Goal: Information Seeking & Learning: Learn about a topic

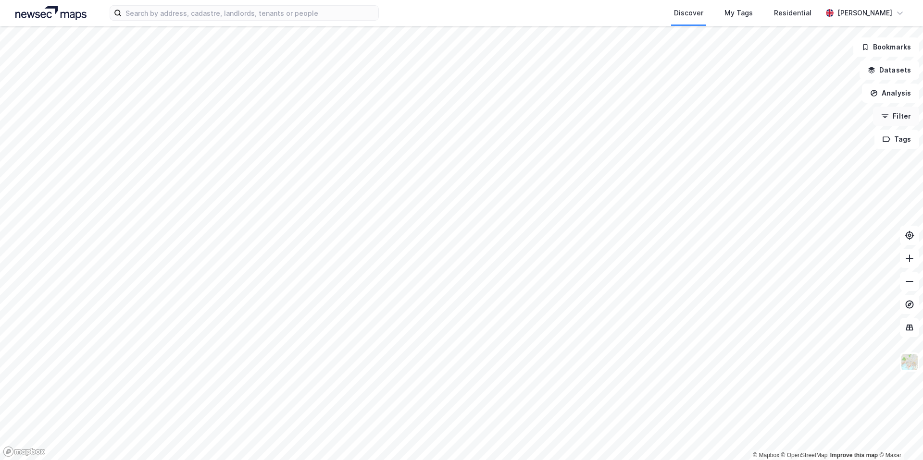
click at [896, 110] on button "Filter" at bounding box center [896, 116] width 46 height 19
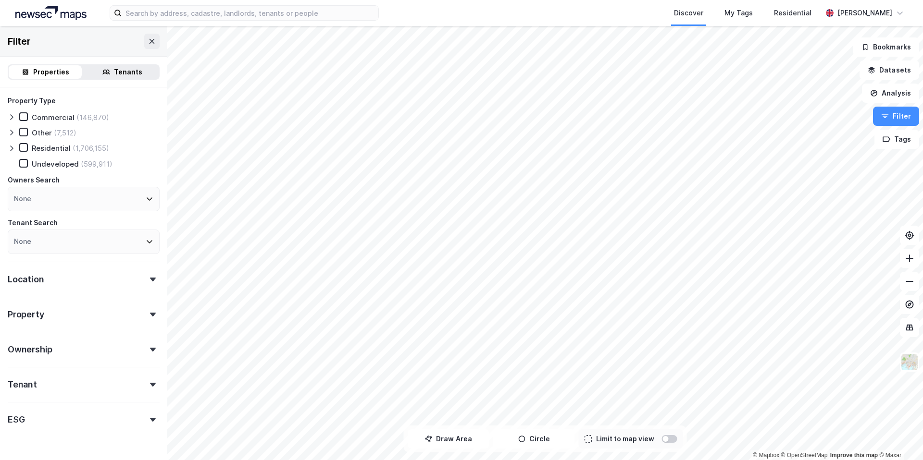
click at [70, 286] on div "Location" at bounding box center [84, 275] width 152 height 27
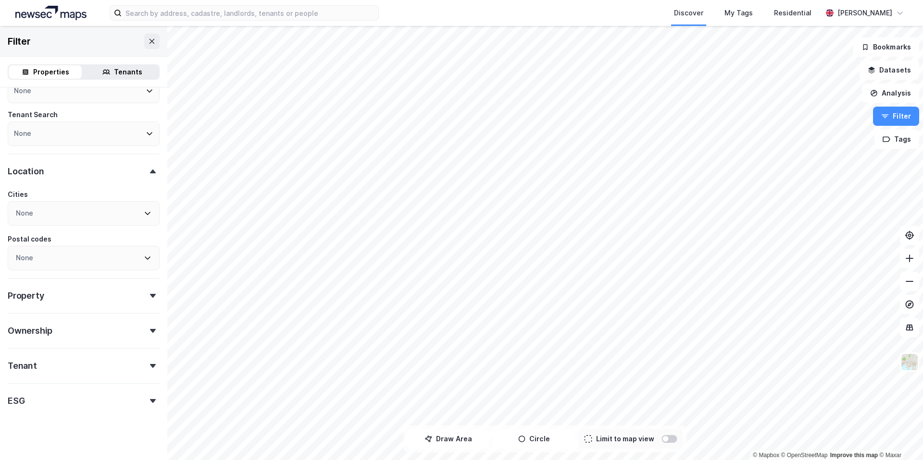
scroll to position [100, 0]
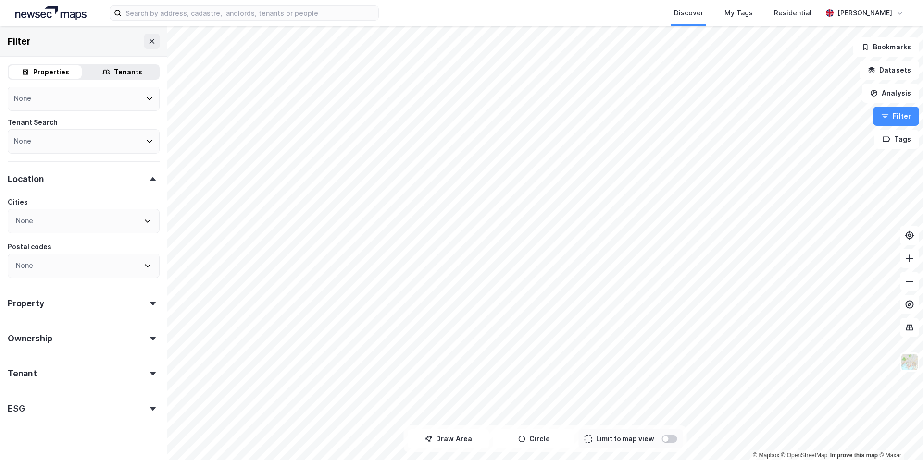
click at [65, 221] on div "None" at bounding box center [84, 221] width 152 height 25
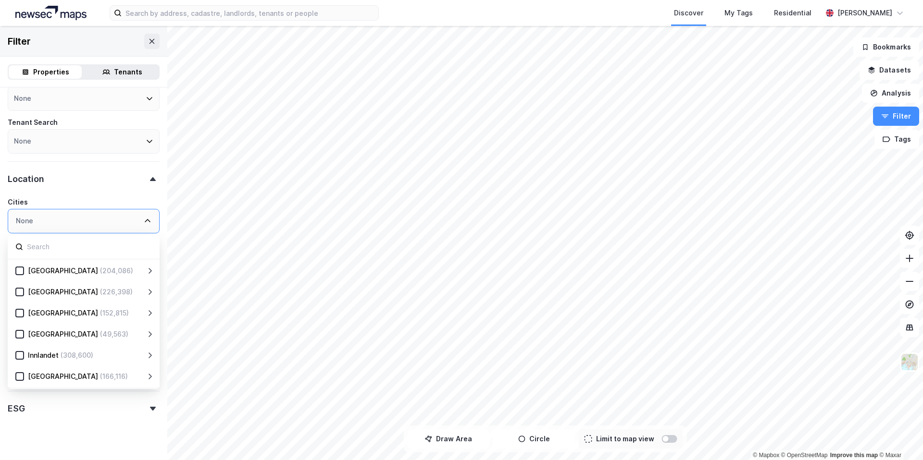
click at [93, 293] on div "[GEOGRAPHIC_DATA] (226,398)" at bounding box center [85, 292] width 122 height 12
click at [17, 296] on div at bounding box center [19, 292] width 9 height 9
click at [76, 188] on div "Location 1" at bounding box center [84, 174] width 152 height 27
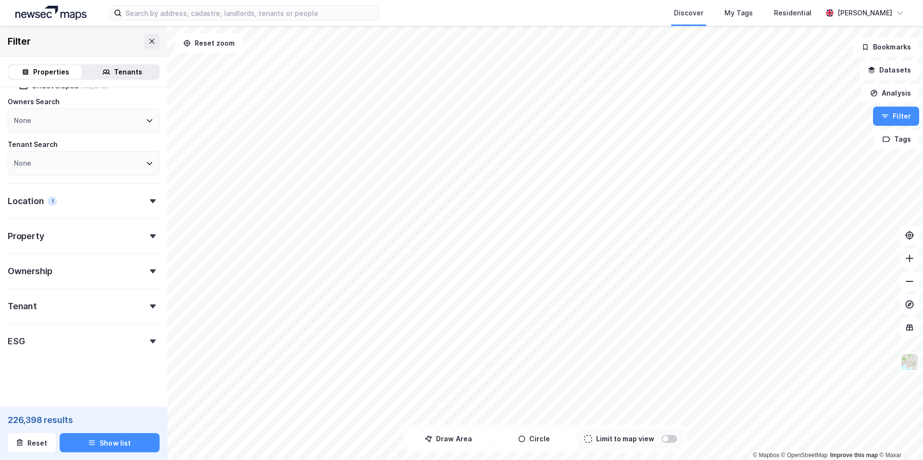
click at [61, 203] on div "Location 1" at bounding box center [84, 197] width 152 height 27
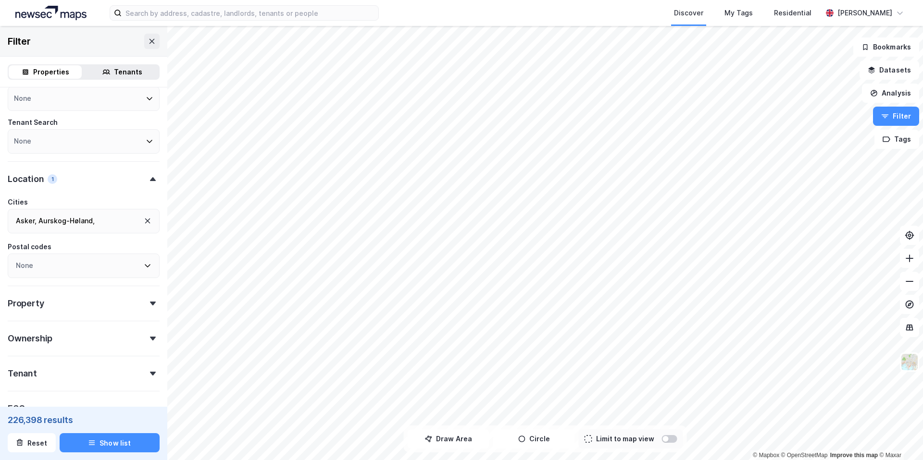
scroll to position [168, 0]
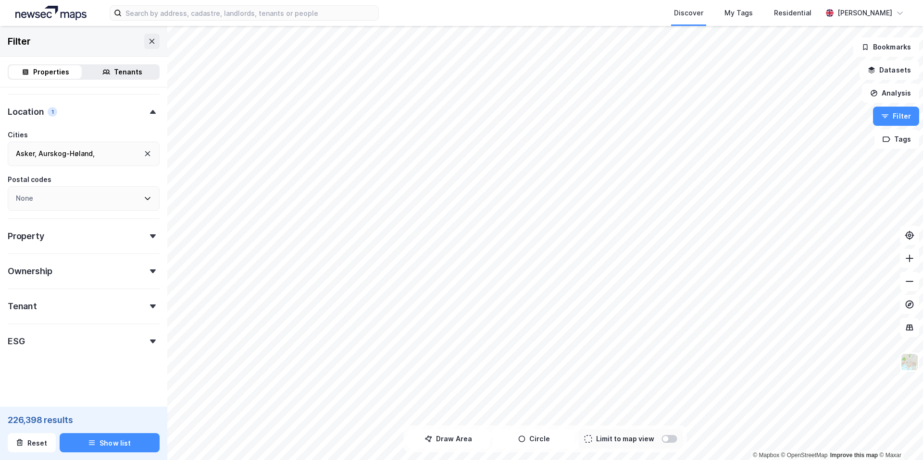
click at [67, 306] on div "Tenant" at bounding box center [84, 302] width 152 height 27
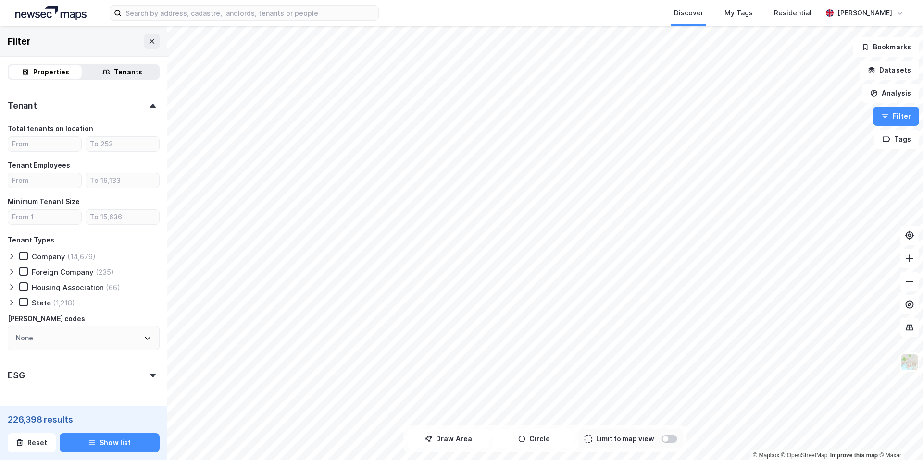
scroll to position [403, 0]
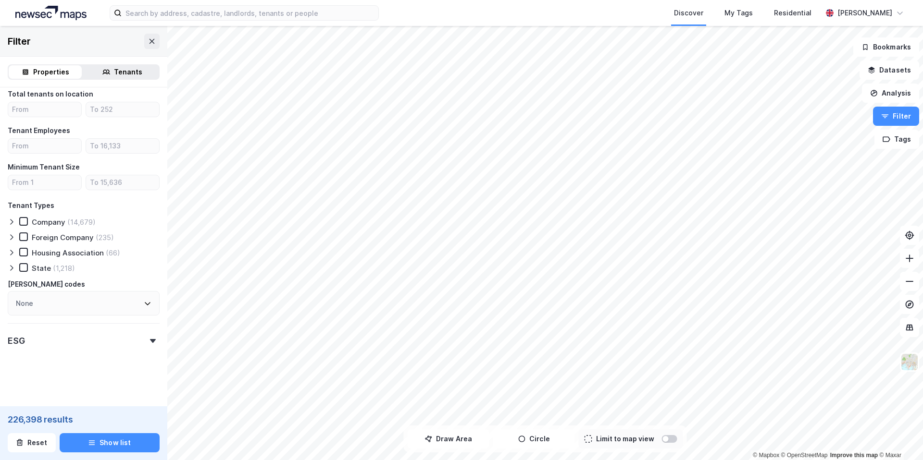
click at [52, 346] on div "ESG" at bounding box center [84, 336] width 152 height 27
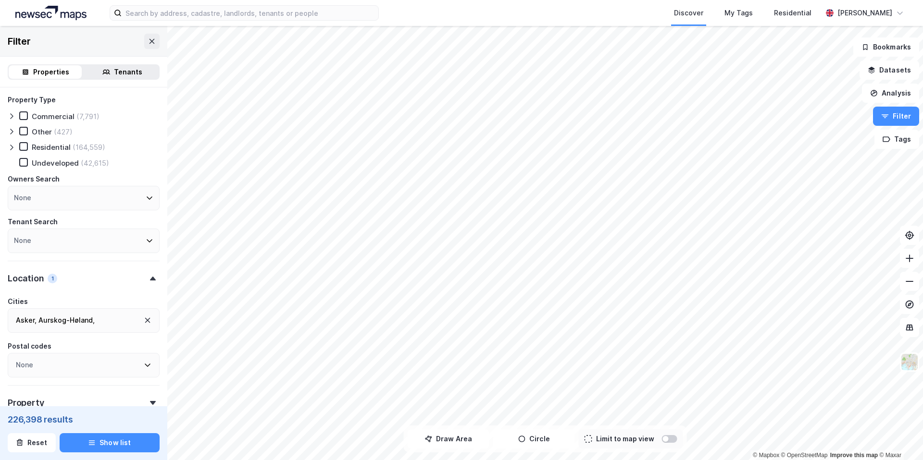
scroll to position [0, 0]
click at [124, 74] on div "Tenants" at bounding box center [128, 72] width 28 height 12
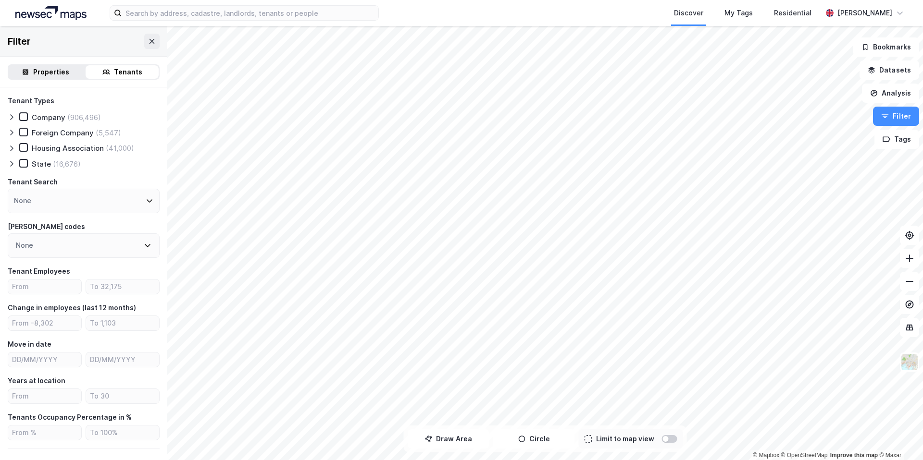
click at [32, 72] on div "Properties" at bounding box center [45, 71] width 73 height 13
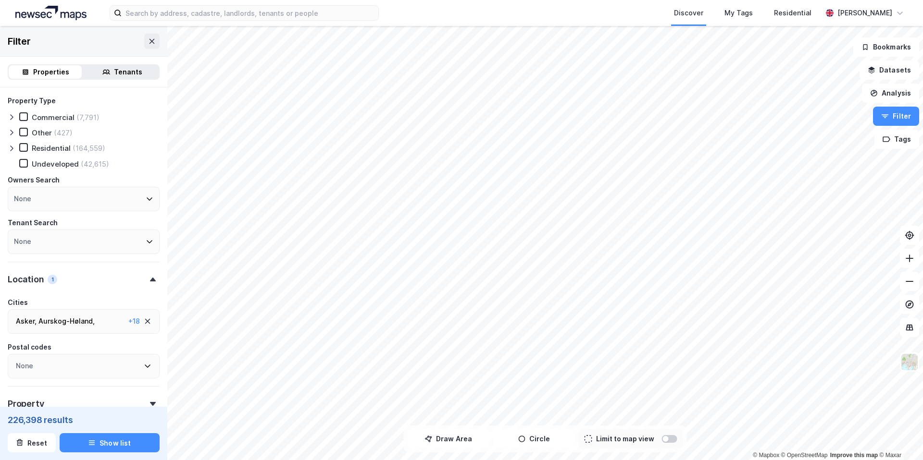
click at [121, 74] on div "Tenants" at bounding box center [128, 72] width 28 height 12
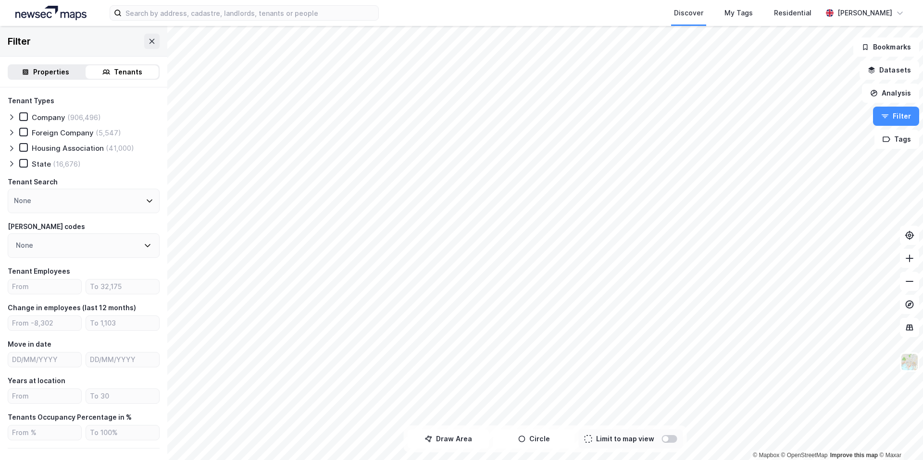
click at [41, 69] on div "Properties" at bounding box center [51, 72] width 36 height 12
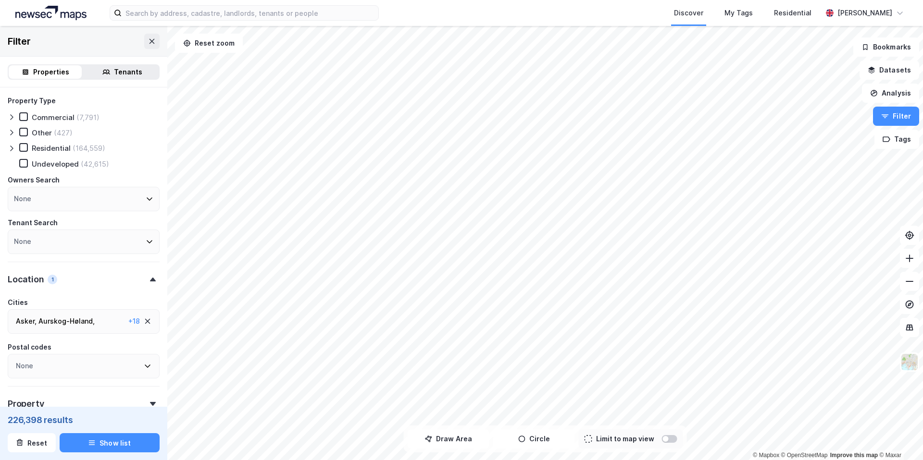
click at [44, 322] on div "Aurskog-Høland ," at bounding box center [66, 322] width 56 height 12
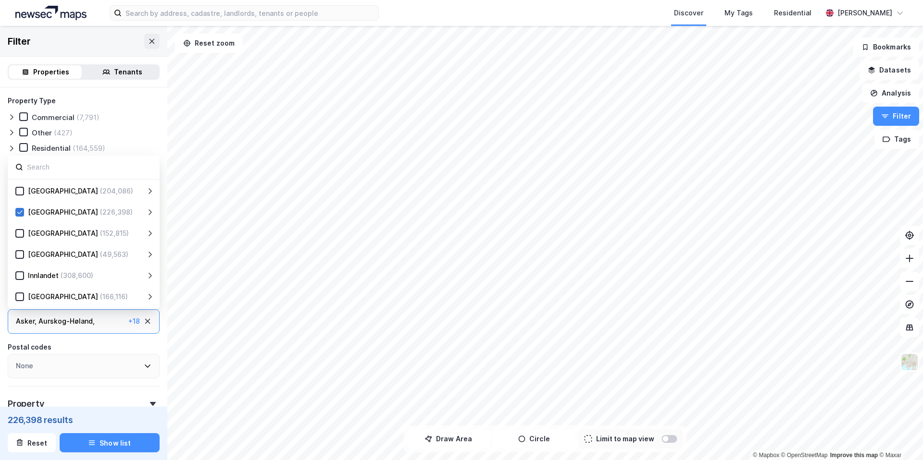
click at [21, 215] on icon at bounding box center [19, 212] width 7 height 7
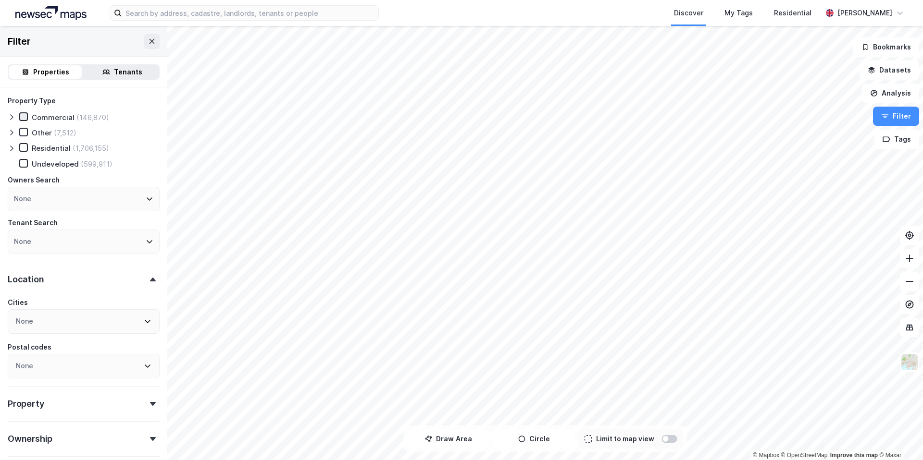
click at [24, 121] on div at bounding box center [23, 116] width 9 height 9
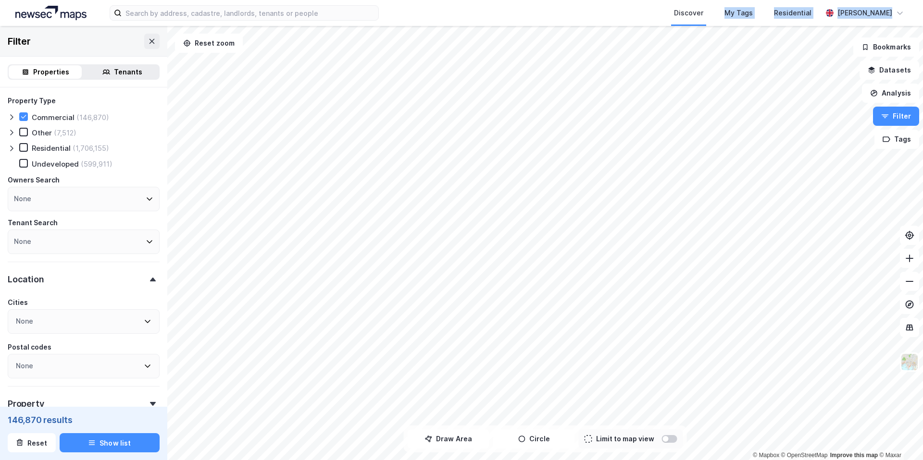
click at [460, 127] on div "Discover My Tags Residential [PERSON_NAME] © Mapbox © OpenStreetMap Improve thi…" at bounding box center [461, 230] width 923 height 460
drag, startPoint x: 426, startPoint y: 25, endPoint x: 632, endPoint y: 442, distance: 465.7
click at [632, 442] on div "© Mapbox © OpenStreetMap Improve this map © Maxar Filter Properties Tenants Pro…" at bounding box center [461, 243] width 923 height 434
click at [441, 434] on div "© Mapbox © OpenStreetMap Improve this map © Maxar Filter Properties Tenants Pro…" at bounding box center [461, 243] width 923 height 434
click at [744, 0] on html "Discover My Tags Residential [PERSON_NAME] © Mapbox © OpenStreetMap Improve thi…" at bounding box center [461, 230] width 923 height 460
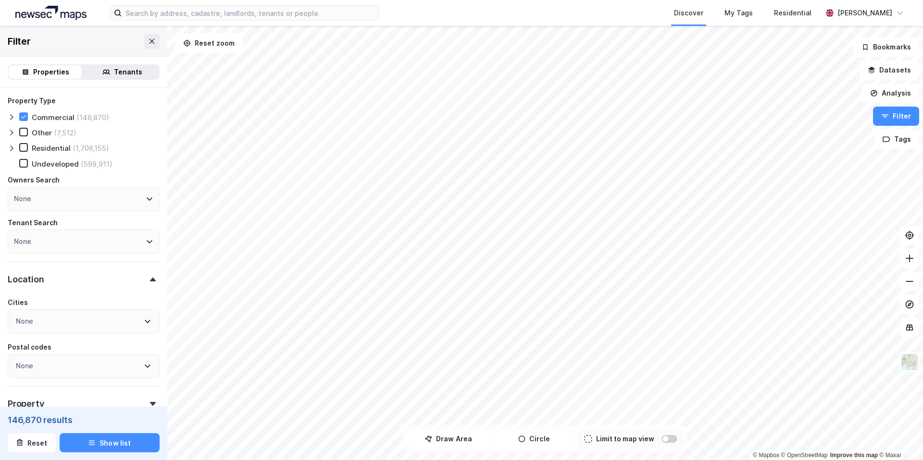
click at [104, 73] on icon at bounding box center [104, 74] width 5 height 2
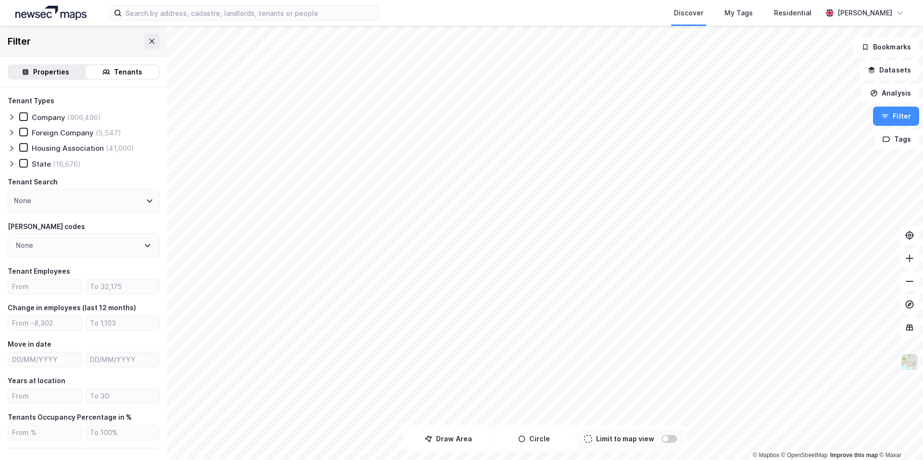
click at [40, 77] on div "Properties" at bounding box center [51, 72] width 36 height 12
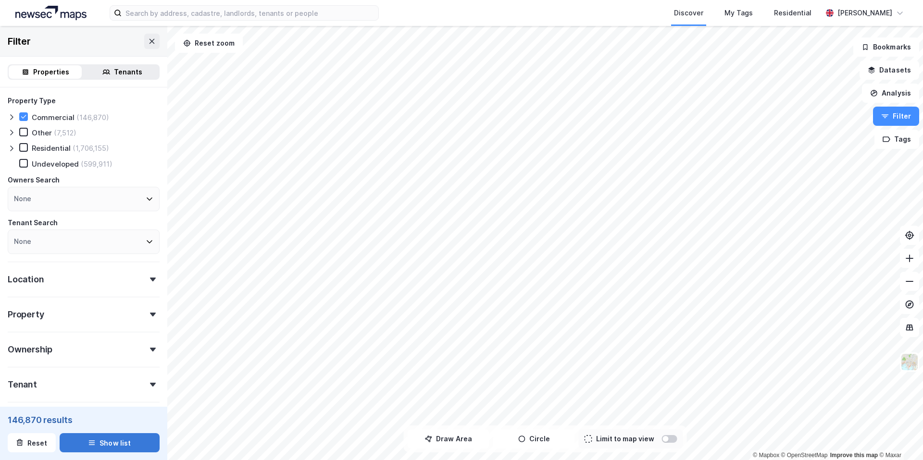
click at [116, 442] on button "Show list" at bounding box center [110, 442] width 100 height 19
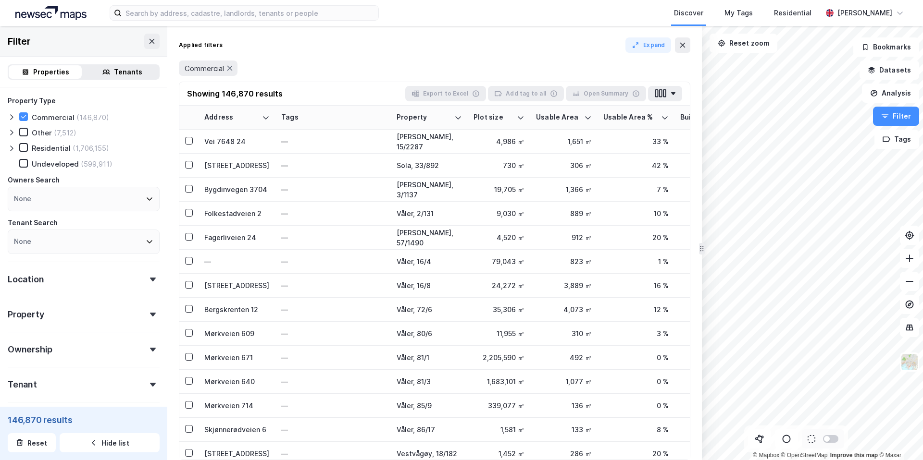
click at [37, 131] on div "Other" at bounding box center [42, 132] width 20 height 9
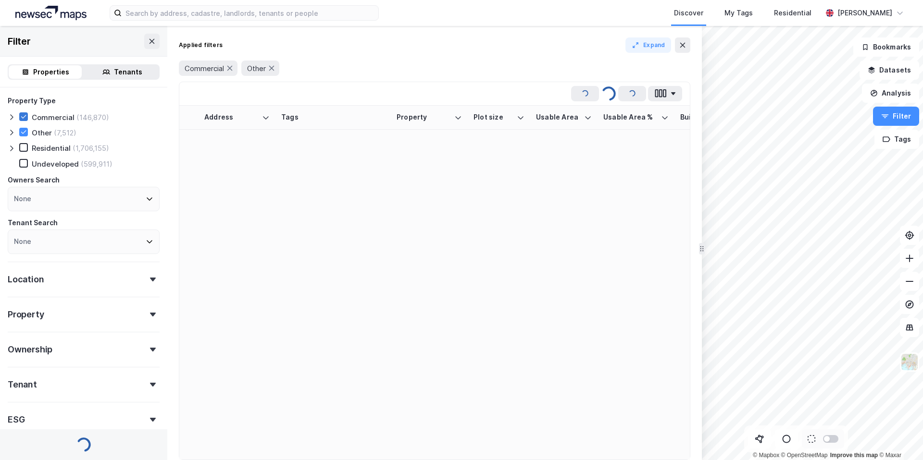
click at [22, 118] on icon at bounding box center [23, 116] width 5 height 3
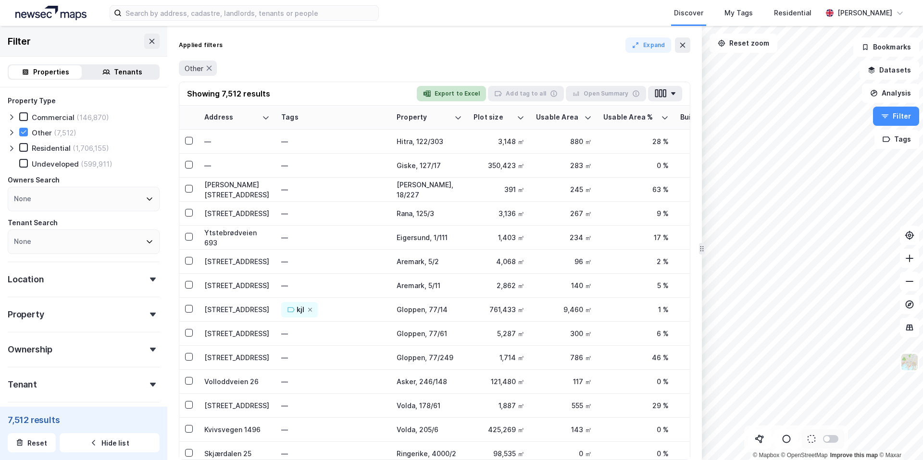
click at [476, 99] on button "Export to Excel" at bounding box center [452, 93] width 70 height 15
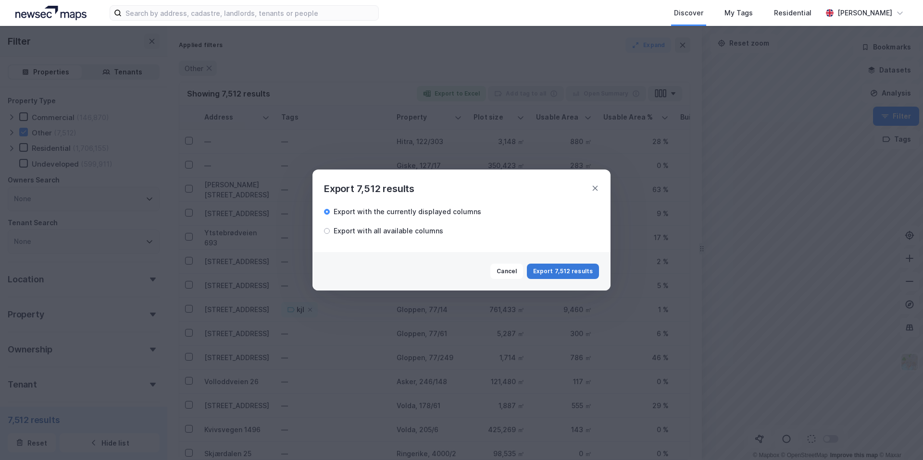
click at [554, 270] on button "Export 7,512 results" at bounding box center [563, 271] width 72 height 15
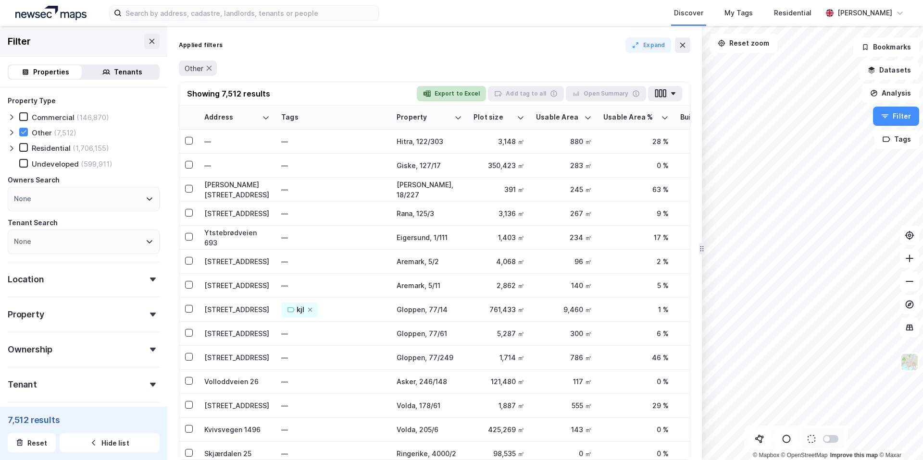
click at [457, 97] on button "Export to Excel" at bounding box center [452, 93] width 70 height 15
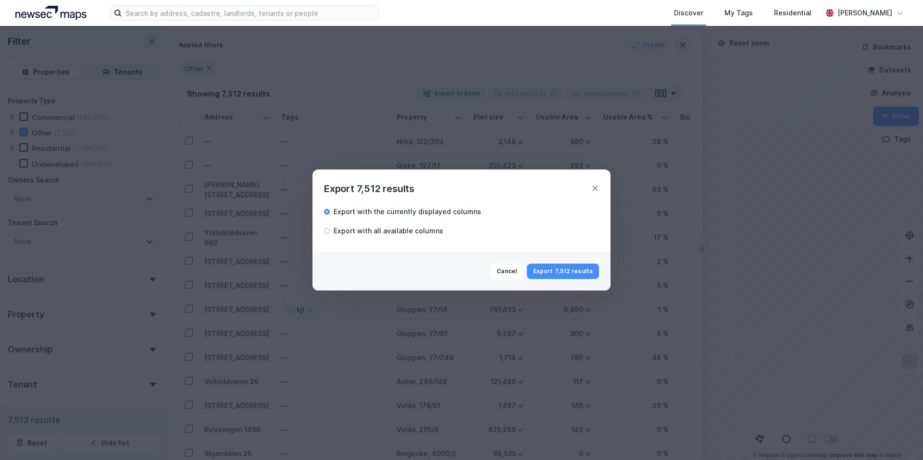
click at [411, 223] on div "Export with all available columns" at bounding box center [461, 229] width 275 height 13
click at [595, 186] on icon at bounding box center [595, 189] width 8 height 8
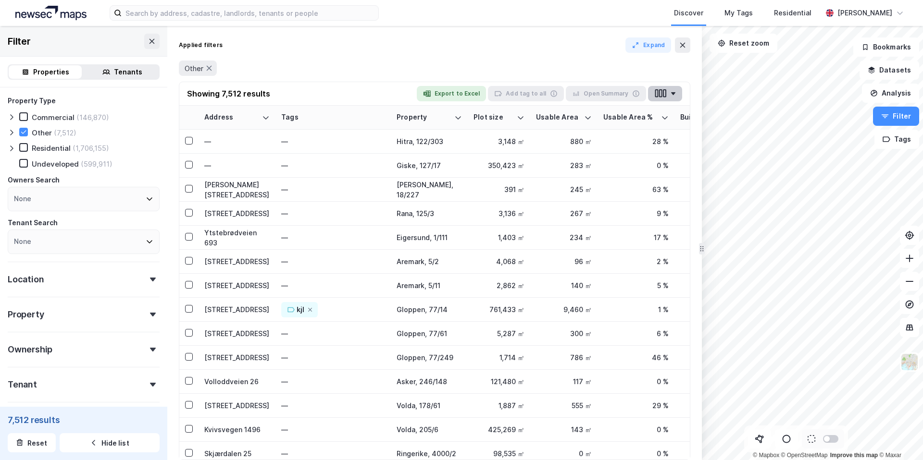
click at [671, 95] on button "button" at bounding box center [665, 93] width 34 height 15
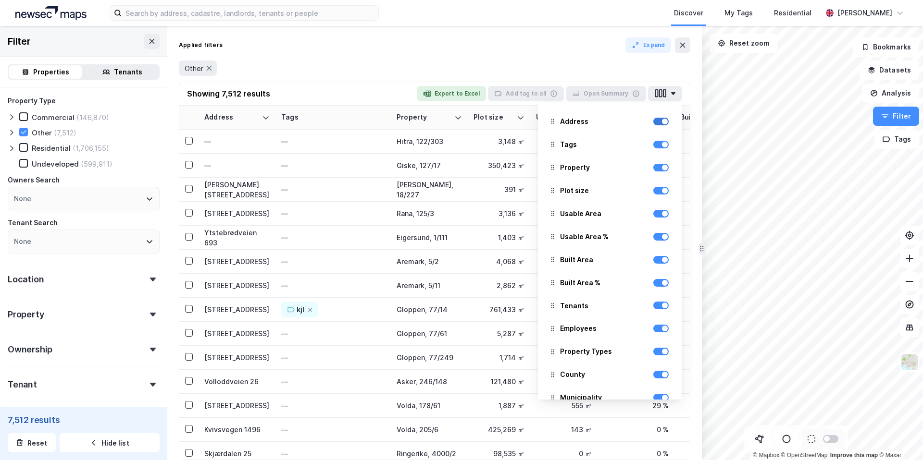
click at [660, 125] on div at bounding box center [660, 122] width 15 height 8
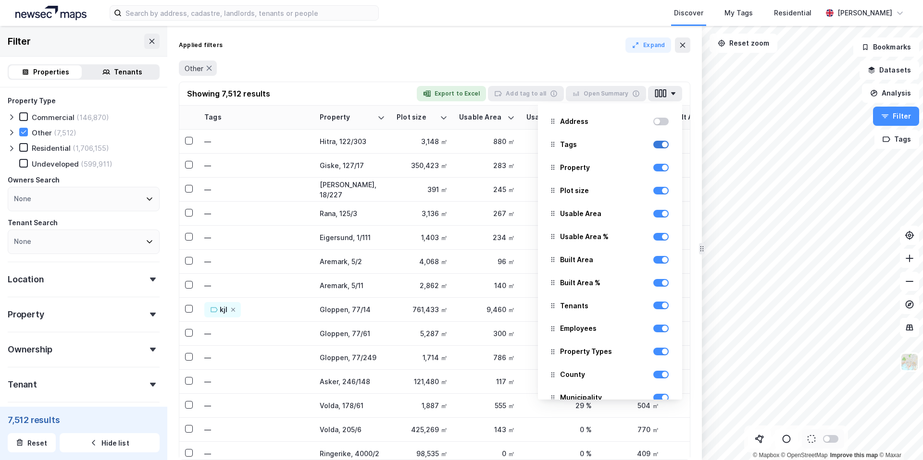
click at [661, 145] on div at bounding box center [660, 145] width 15 height 8
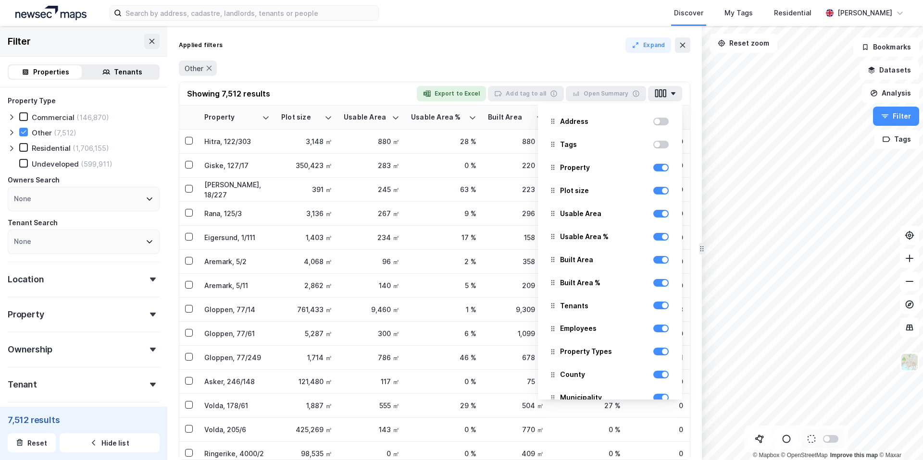
click at [619, 63] on div "Other" at bounding box center [434, 68] width 511 height 15
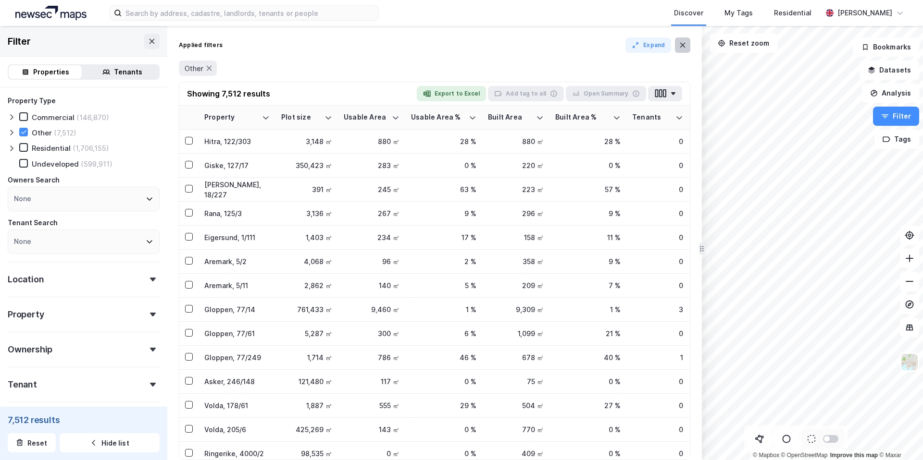
click at [682, 46] on icon at bounding box center [682, 45] width 8 height 8
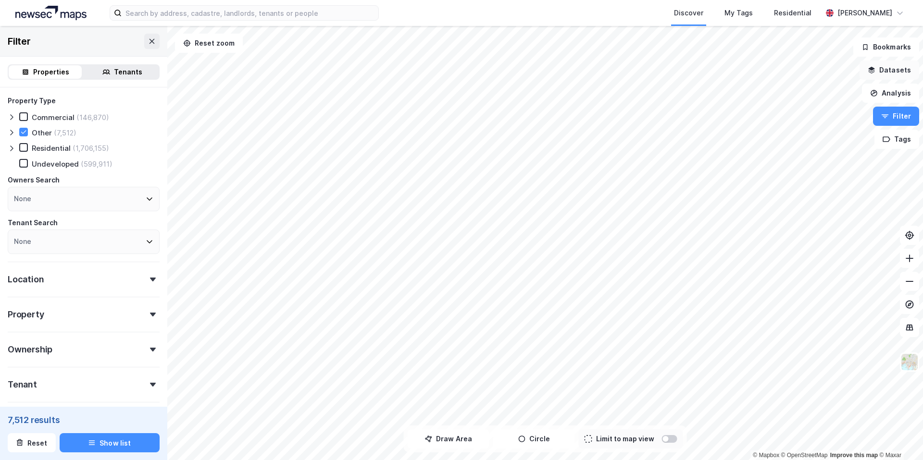
click at [891, 74] on button "Datasets" at bounding box center [889, 70] width 60 height 19
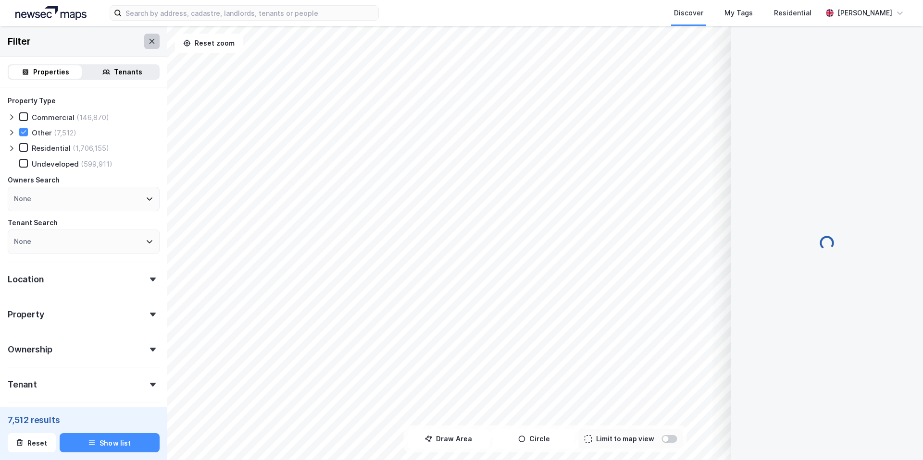
click at [151, 43] on icon at bounding box center [152, 41] width 8 height 8
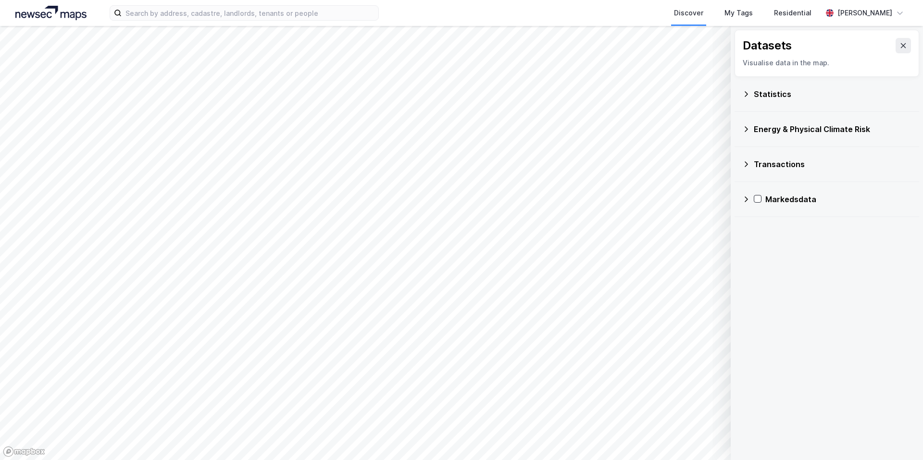
click at [746, 93] on icon at bounding box center [745, 93] width 3 height 5
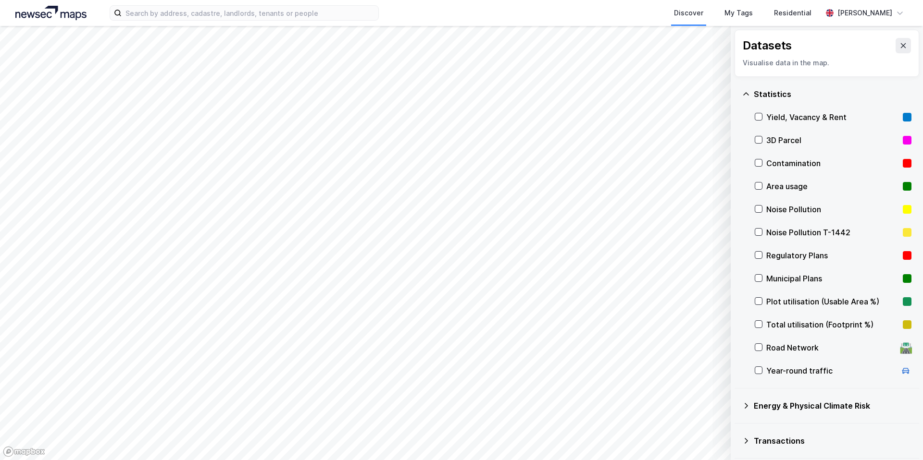
click at [746, 93] on icon at bounding box center [746, 94] width 8 height 8
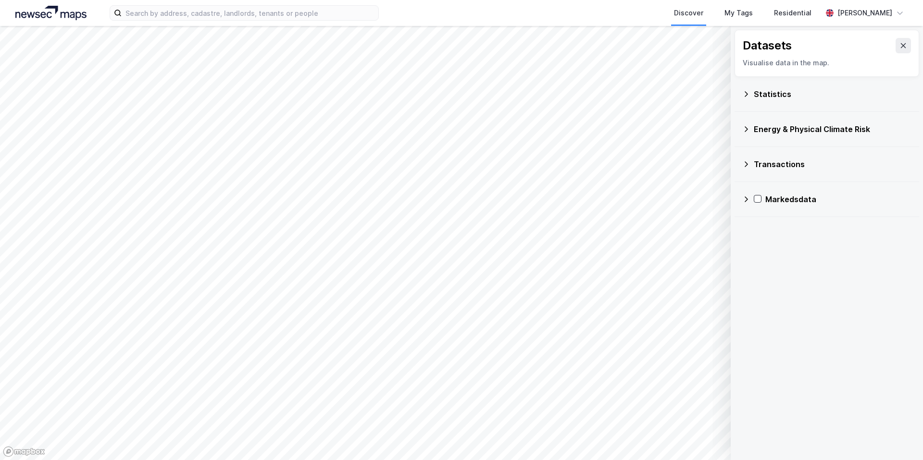
click at [835, 25] on div "Discover My Tags Residential [PERSON_NAME]" at bounding box center [461, 13] width 923 height 26
click at [837, 17] on div "[PERSON_NAME]" at bounding box center [864, 13] width 55 height 12
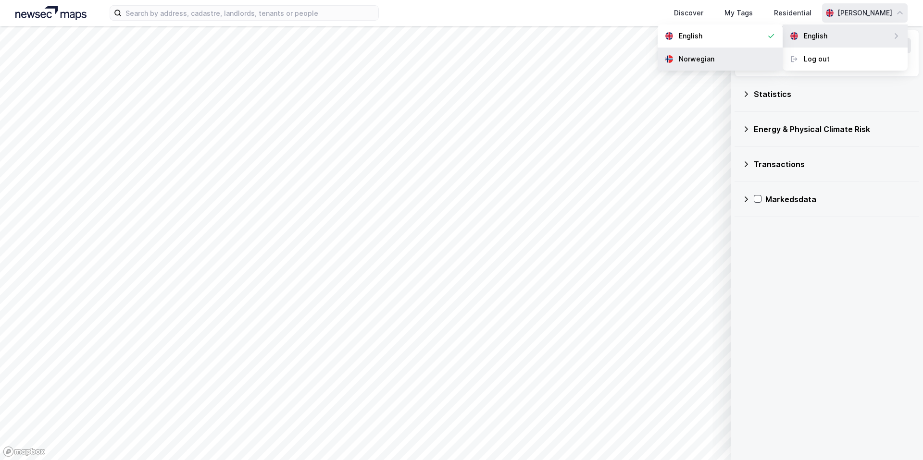
click at [721, 55] on div "Norwegian" at bounding box center [719, 59] width 125 height 23
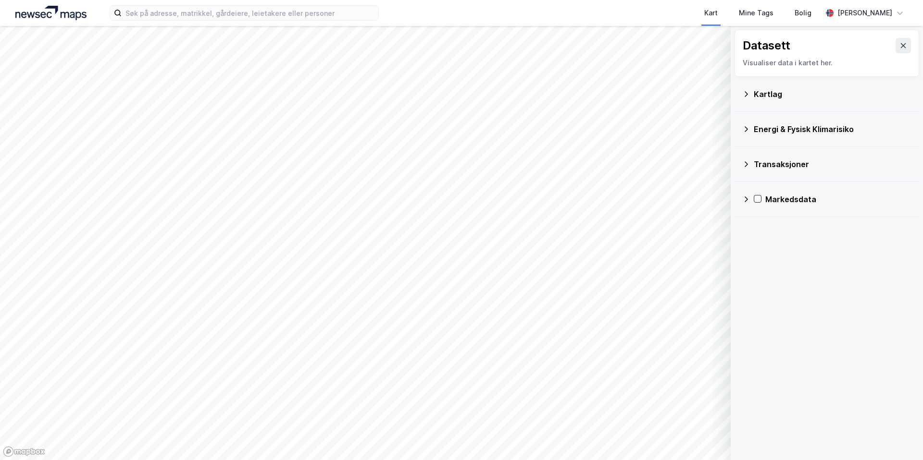
click at [766, 94] on div "Kartlag" at bounding box center [832, 94] width 158 height 12
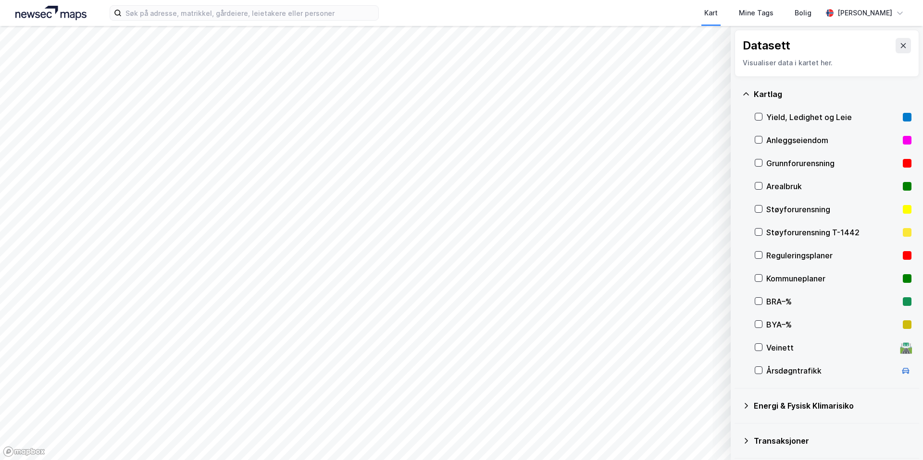
click at [786, 119] on div "Yield, Ledighet og Leie" at bounding box center [832, 117] width 133 height 12
click at [757, 138] on icon at bounding box center [758, 139] width 7 height 7
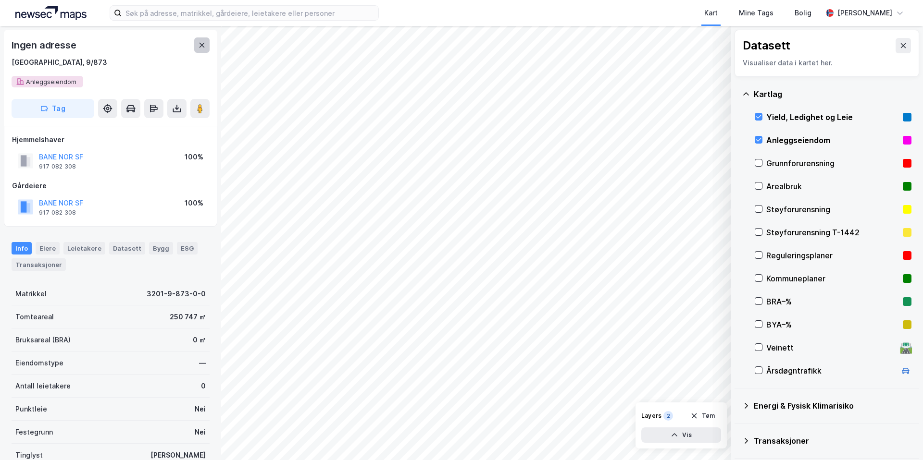
click at [204, 43] on icon at bounding box center [201, 45] width 5 height 5
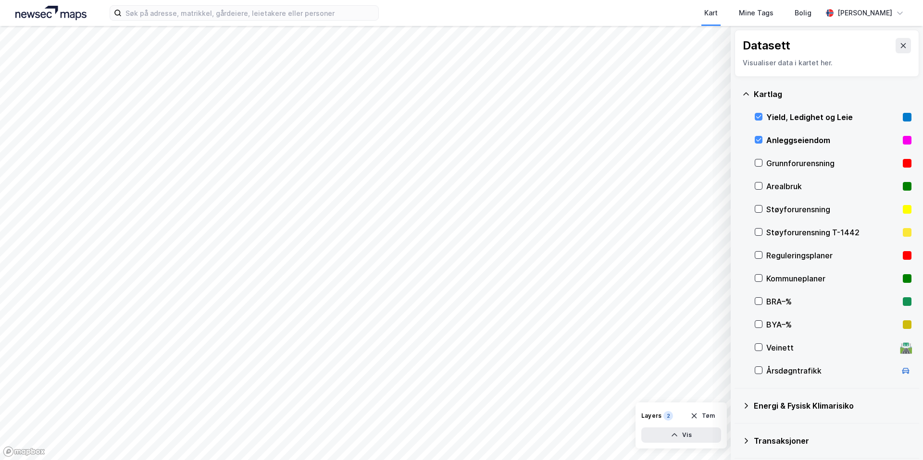
click at [746, 95] on icon at bounding box center [746, 94] width 8 height 8
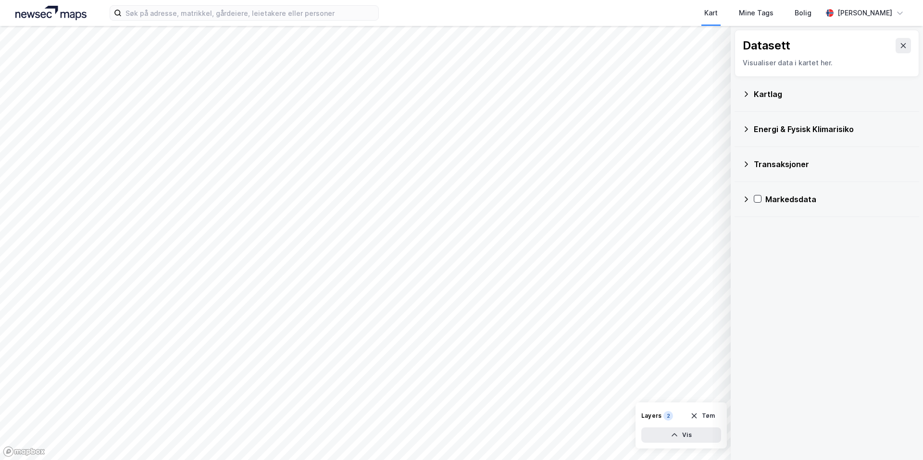
click at [762, 100] on div "Kartlag" at bounding box center [826, 94] width 169 height 23
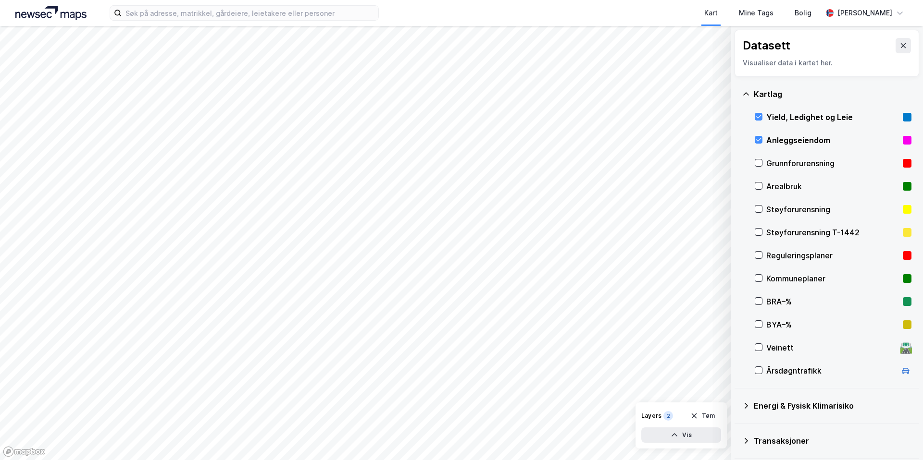
click at [795, 209] on div "Støyforurensning" at bounding box center [832, 210] width 133 height 12
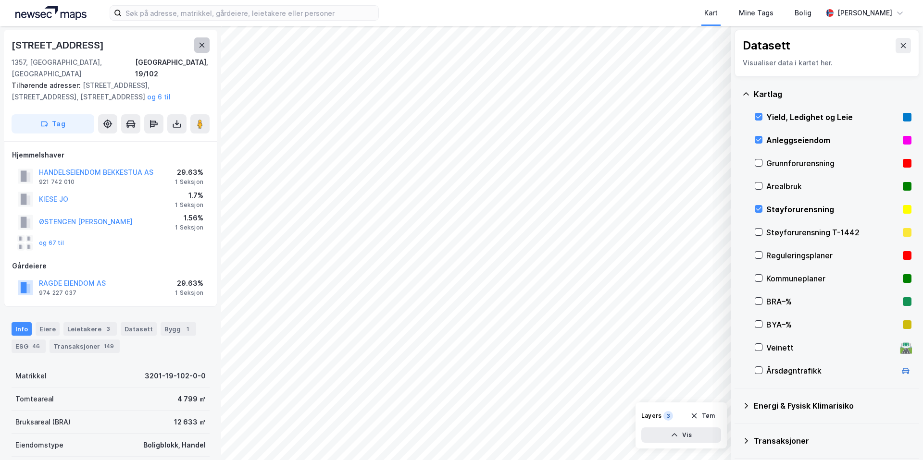
click at [200, 48] on icon at bounding box center [202, 45] width 8 height 8
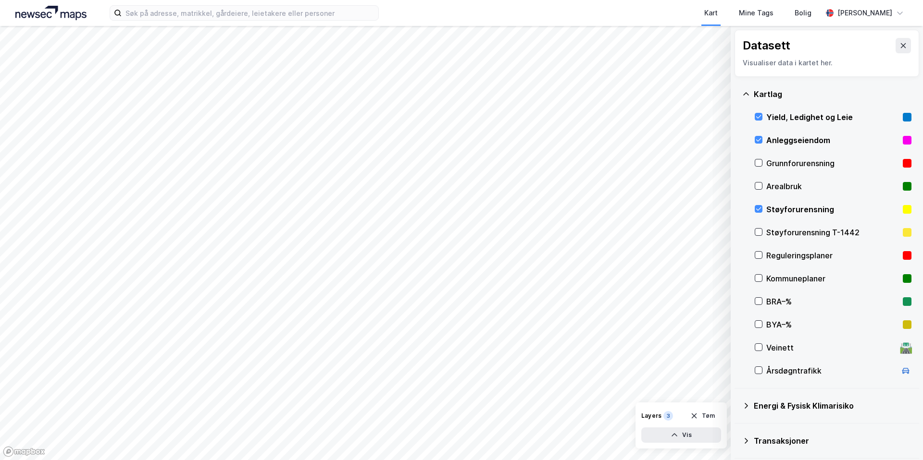
click at [757, 90] on div "Kartlag" at bounding box center [832, 94] width 158 height 12
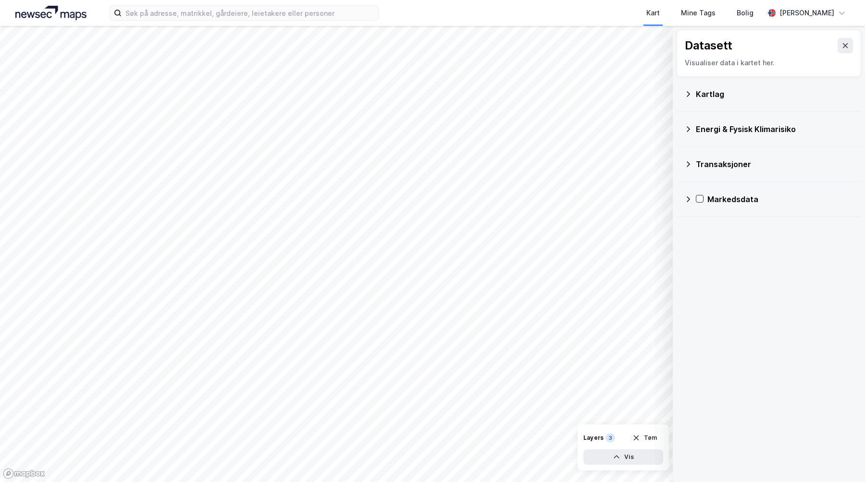
click at [776, 257] on div "Datasett Visualiser data i kartet her. Kartlag Energi & Fysisk Klimarisiko Tran…" at bounding box center [769, 254] width 192 height 456
